Goal: Information Seeking & Learning: Learn about a topic

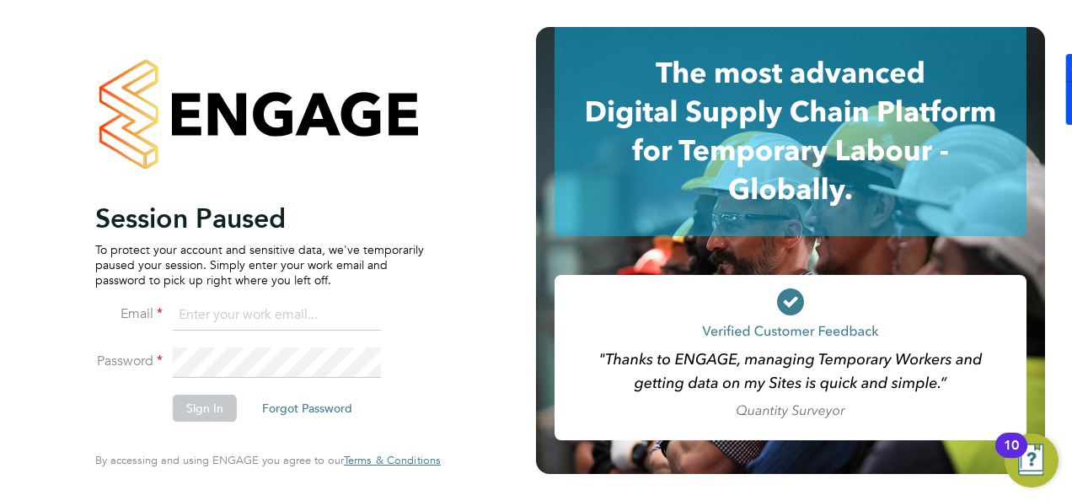
click at [278, 318] on input at bounding box center [277, 315] width 208 height 30
click at [260, 308] on input at bounding box center [277, 315] width 208 height 30
type input "[PERSON_NAME][EMAIL_ADDRESS][PERSON_NAME][DOMAIN_NAME]"
click at [238, 404] on li "Sign In Forgot Password" at bounding box center [259, 416] width 329 height 44
click at [212, 407] on button "Sign In" at bounding box center [205, 407] width 64 height 27
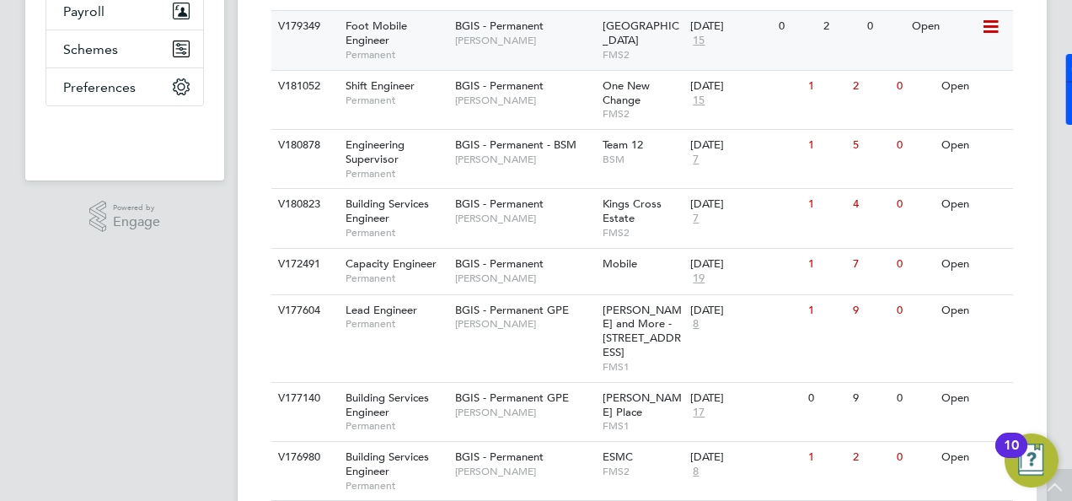
scroll to position [511, 0]
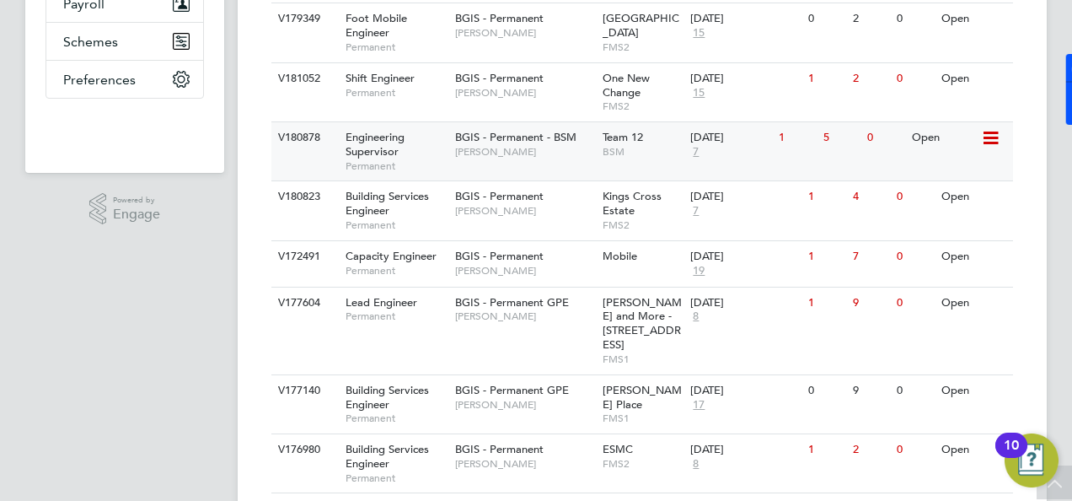
click at [417, 128] on div "Engineering Supervisor Permanent" at bounding box center [392, 151] width 118 height 58
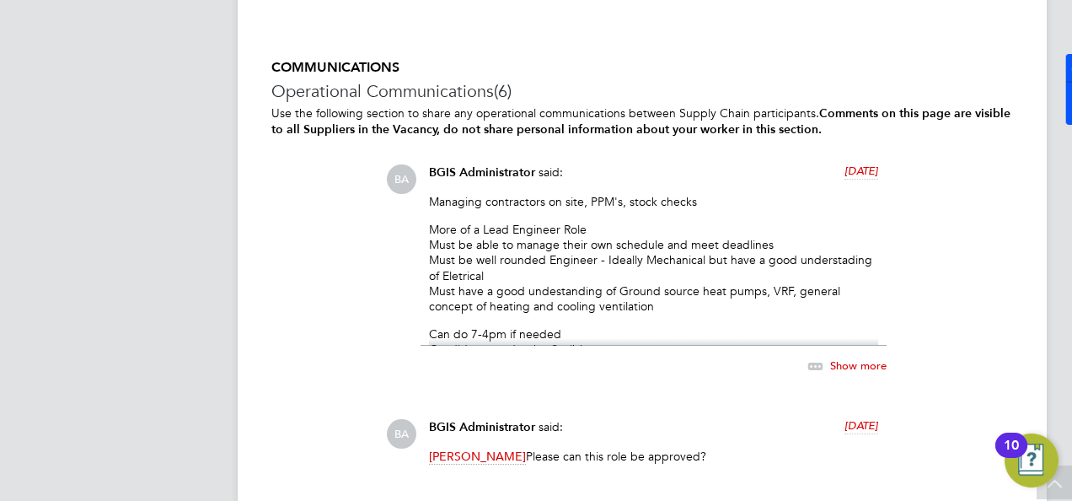
scroll to position [2949, 0]
